Goal: Transaction & Acquisition: Purchase product/service

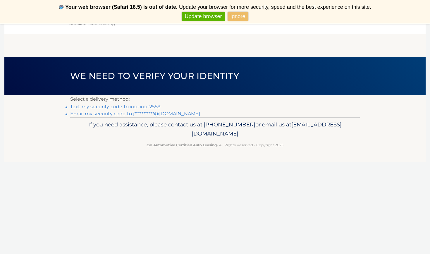
click at [142, 105] on link "Text my security code to xxx-xxx-2559" at bounding box center [115, 107] width 90 height 6
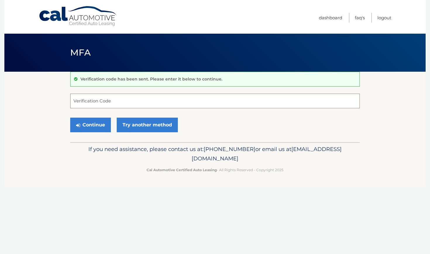
click at [125, 95] on input "Verification Code" at bounding box center [214, 101] width 289 height 15
type input "611421"
click at [92, 129] on button "Continue" at bounding box center [90, 125] width 41 height 15
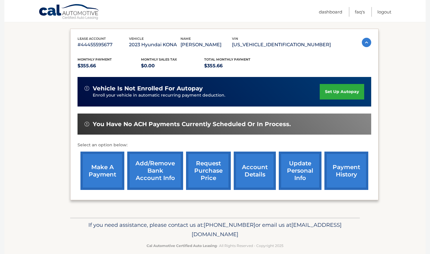
scroll to position [92, 0]
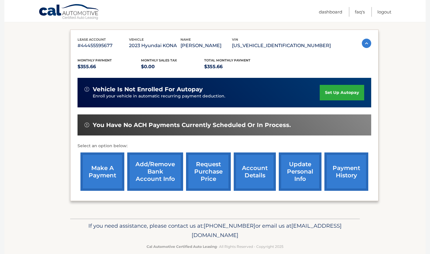
click at [97, 163] on link "make a payment" at bounding box center [102, 171] width 44 height 38
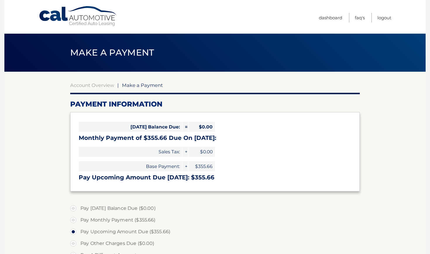
select select "NDAxZjUxMGYtNzAyMC00ODJkLWEyZWQtOTRlOGI4ZjcyYmRj"
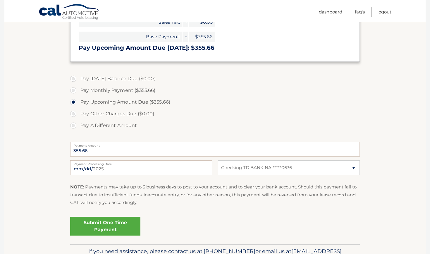
scroll to position [129, 0]
click at [112, 230] on link "Submit One Time Payment" at bounding box center [105, 226] width 70 height 19
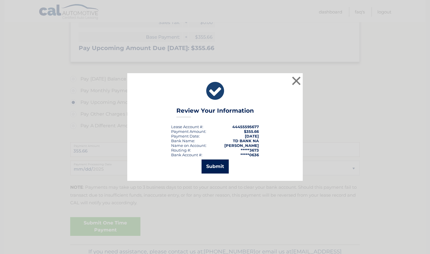
click at [214, 168] on button "Submit" at bounding box center [214, 166] width 27 height 14
